Goal: Task Accomplishment & Management: Use online tool/utility

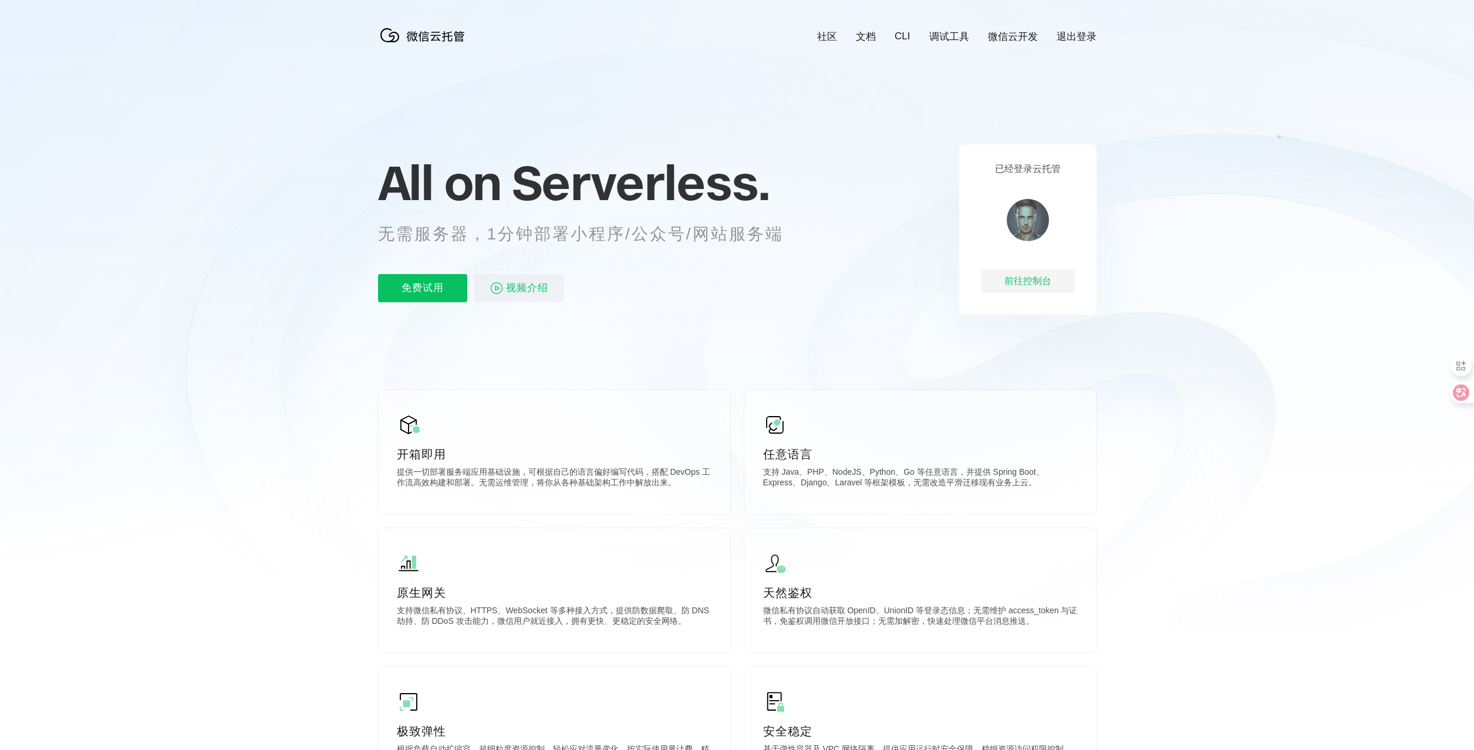
scroll to position [0, 2088]
click at [408, 288] on p "免费试用" at bounding box center [422, 288] width 89 height 28
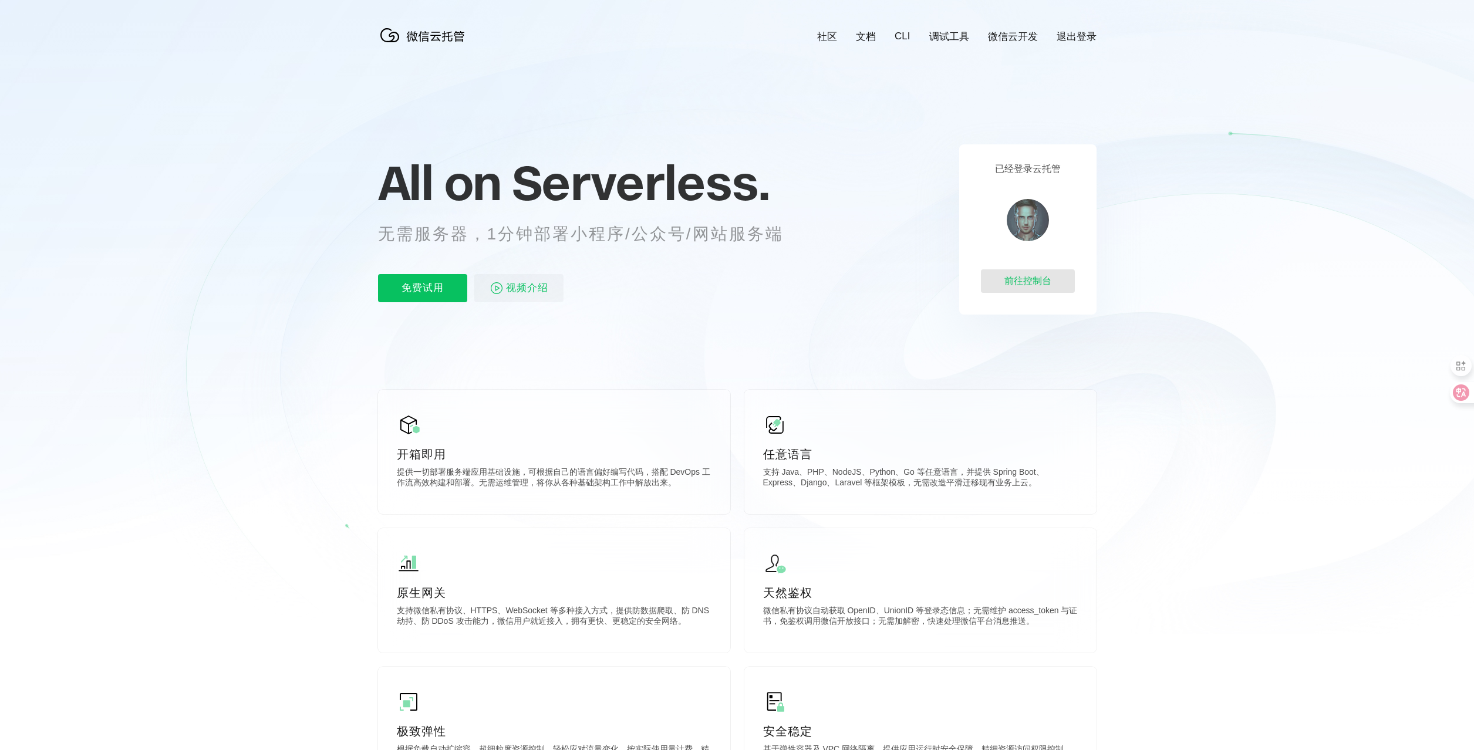
click at [1023, 279] on div "前往控制台" at bounding box center [1028, 281] width 94 height 23
click at [906, 41] on link "CLI" at bounding box center [902, 37] width 15 height 12
click at [873, 36] on link "文档" at bounding box center [866, 37] width 20 height 14
